Goal: Task Accomplishment & Management: Manage account settings

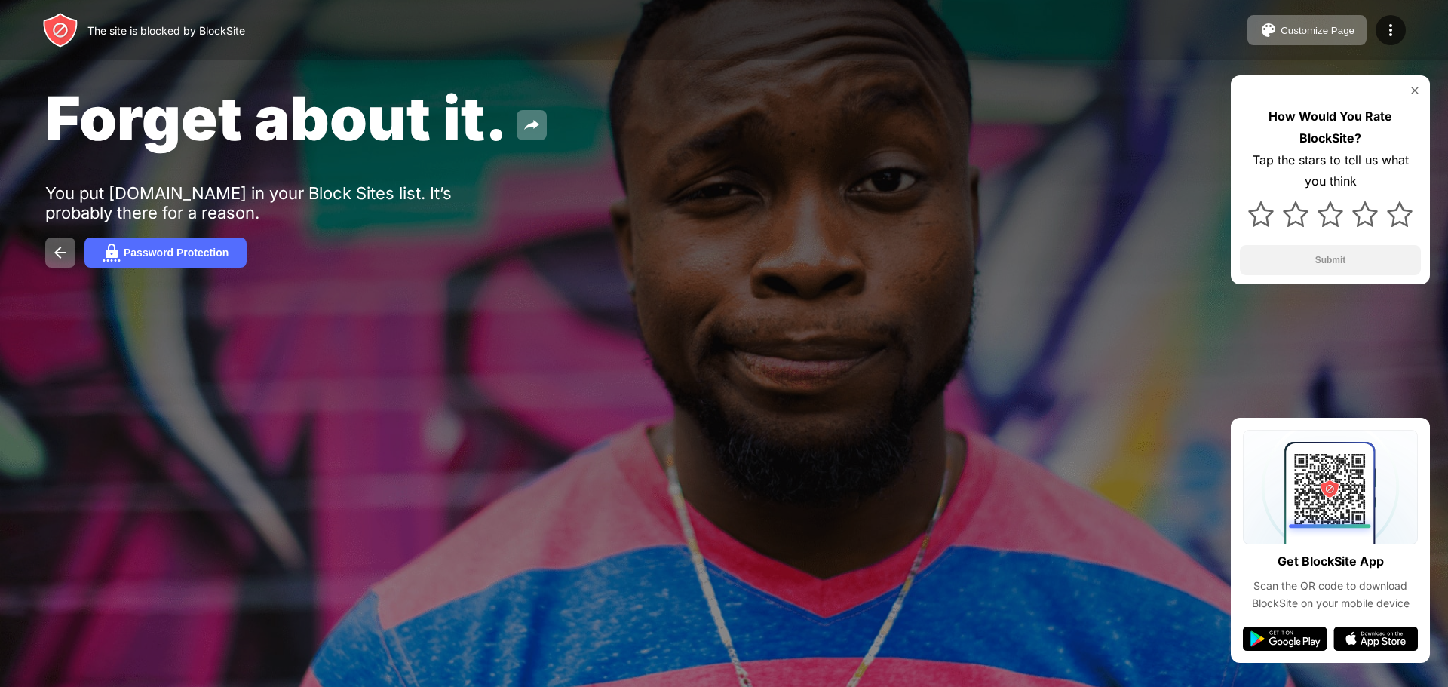
drag, startPoint x: 1388, startPoint y: 1, endPoint x: 1075, endPoint y: 91, distance: 325.7
click at [1075, 91] on div "Forget about it." at bounding box center [588, 117] width 1086 height 73
click at [1390, 28] on img at bounding box center [1390, 30] width 18 height 18
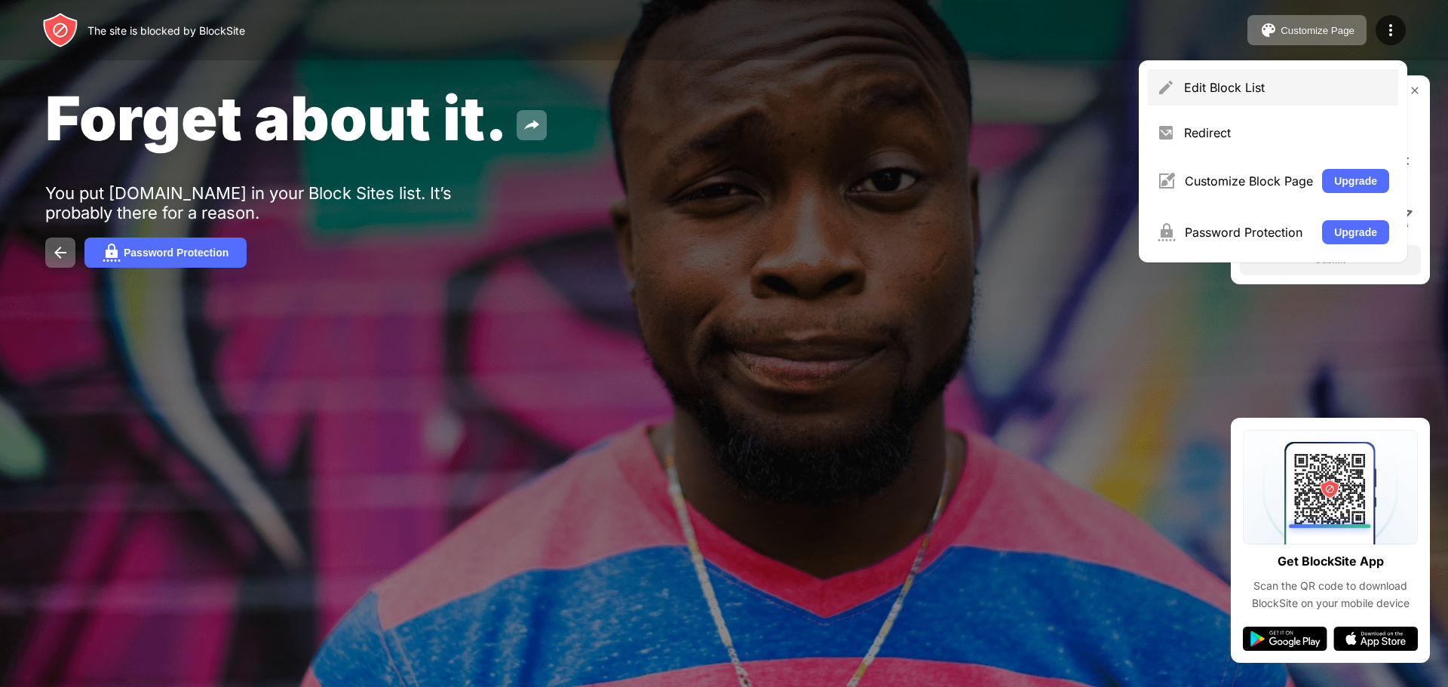
click at [1289, 79] on div "Edit Block List" at bounding box center [1273, 87] width 250 height 36
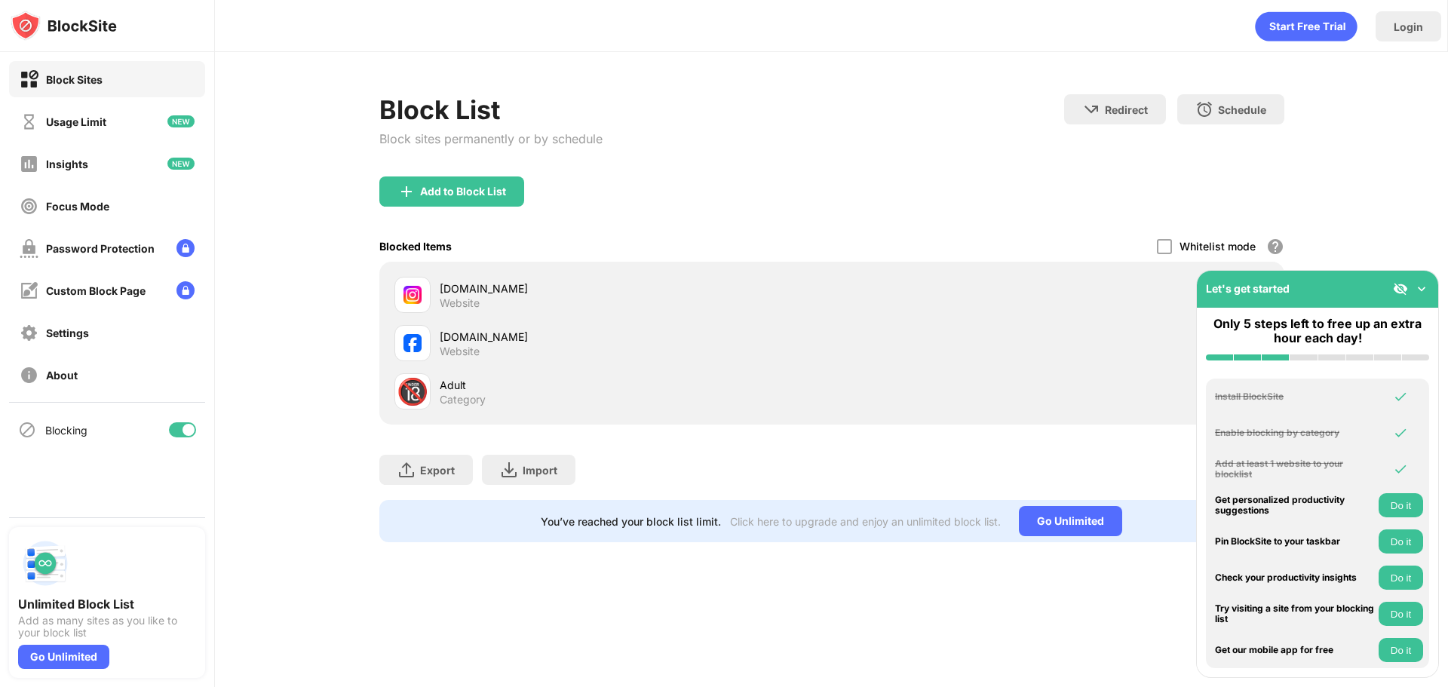
click at [1423, 288] on img at bounding box center [1421, 288] width 15 height 15
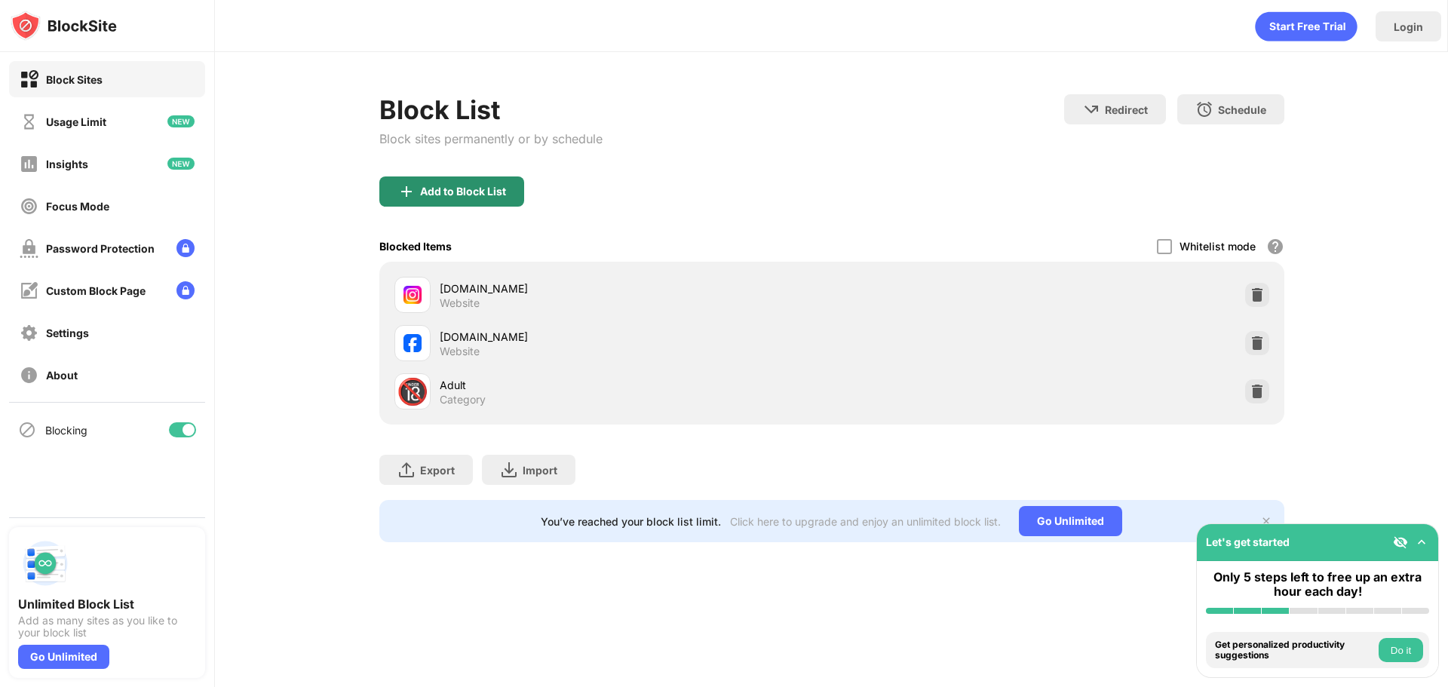
click at [481, 198] on div "Add to Block List" at bounding box center [451, 191] width 145 height 30
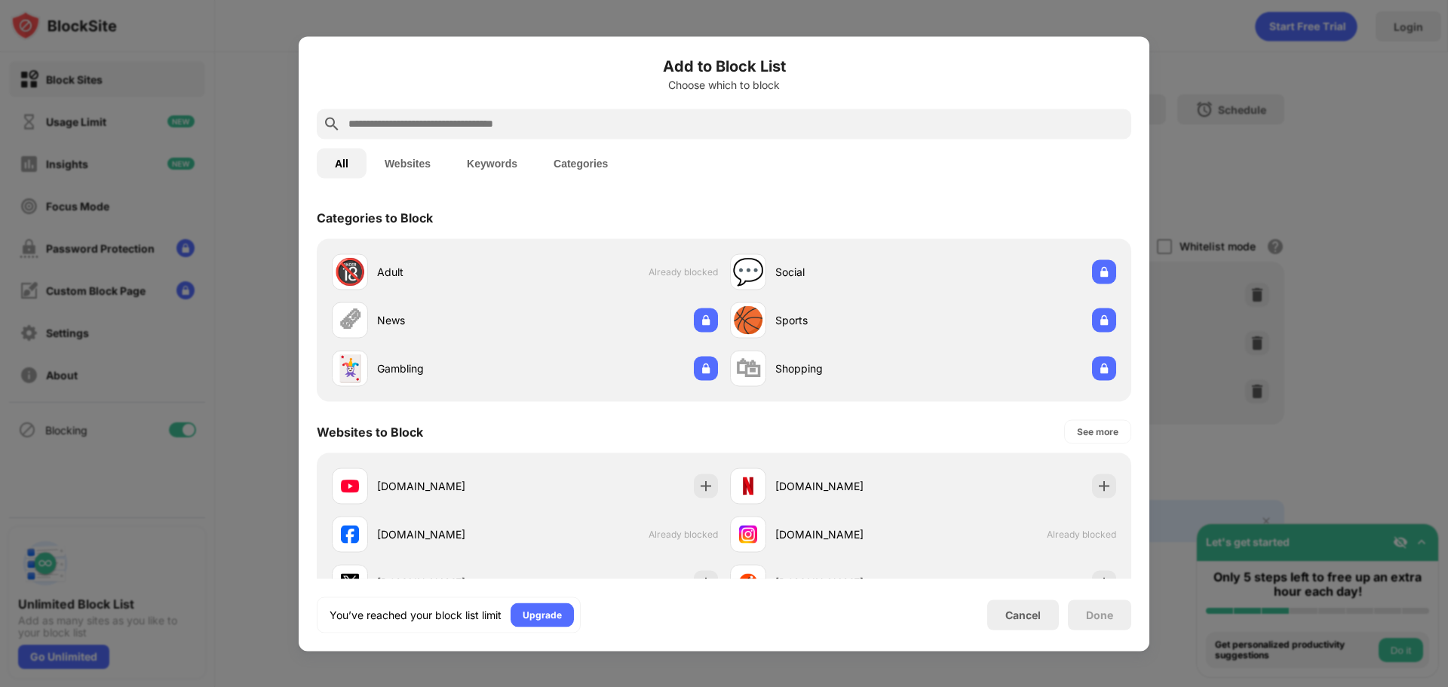
click at [436, 123] on input "text" at bounding box center [736, 124] width 778 height 18
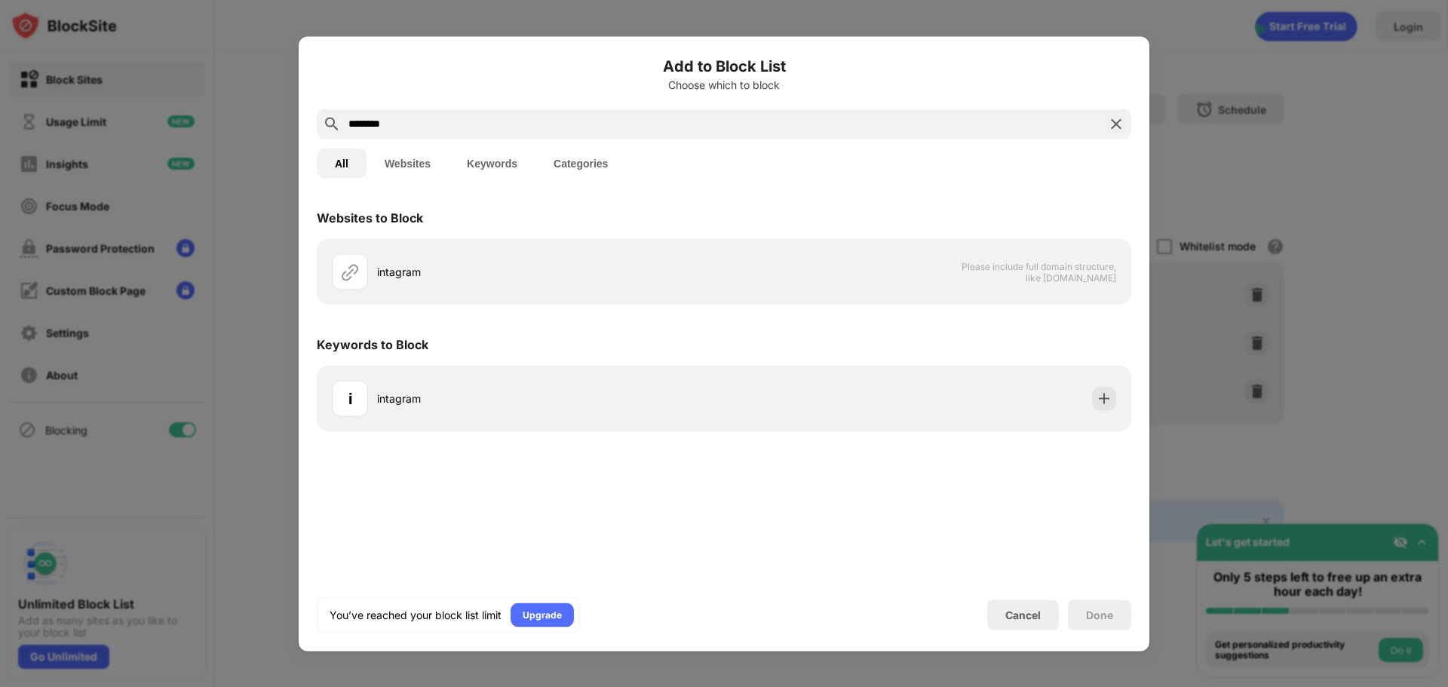
type input "********"
click at [1114, 118] on img at bounding box center [1116, 124] width 18 height 18
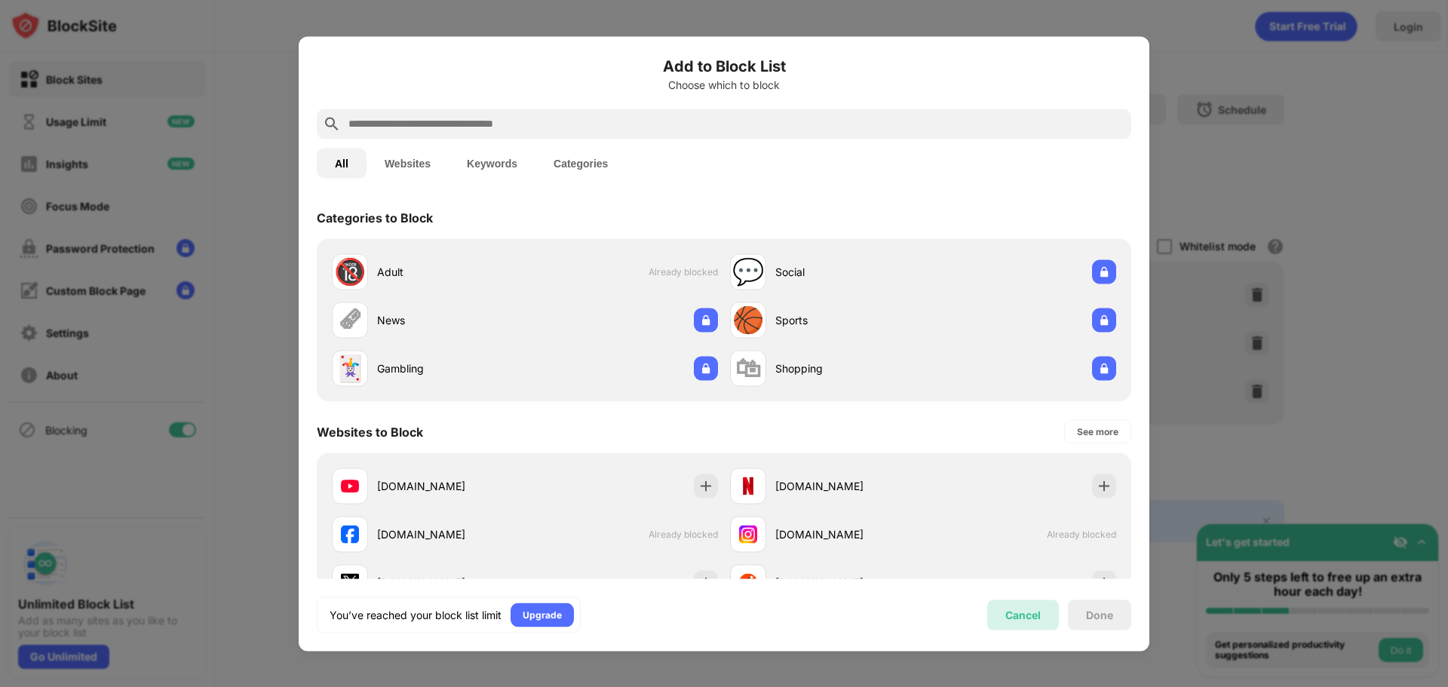
click at [1037, 611] on div "Cancel" at bounding box center [1022, 614] width 35 height 13
